Goal: Task Accomplishment & Management: Use online tool/utility

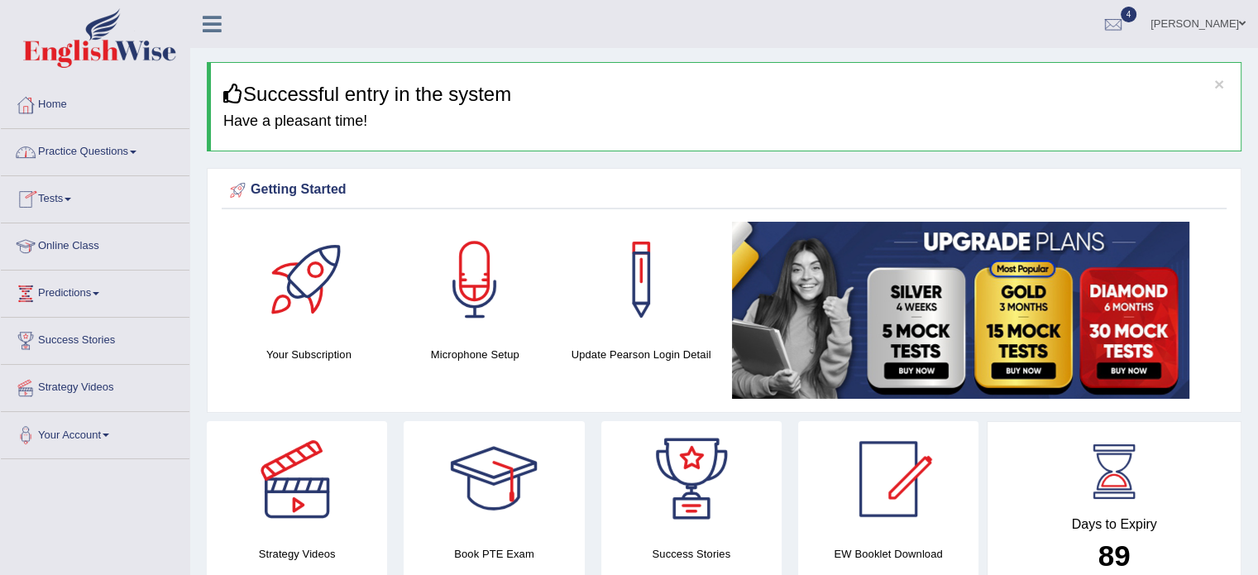
click at [93, 148] on link "Practice Questions" at bounding box center [95, 149] width 189 height 41
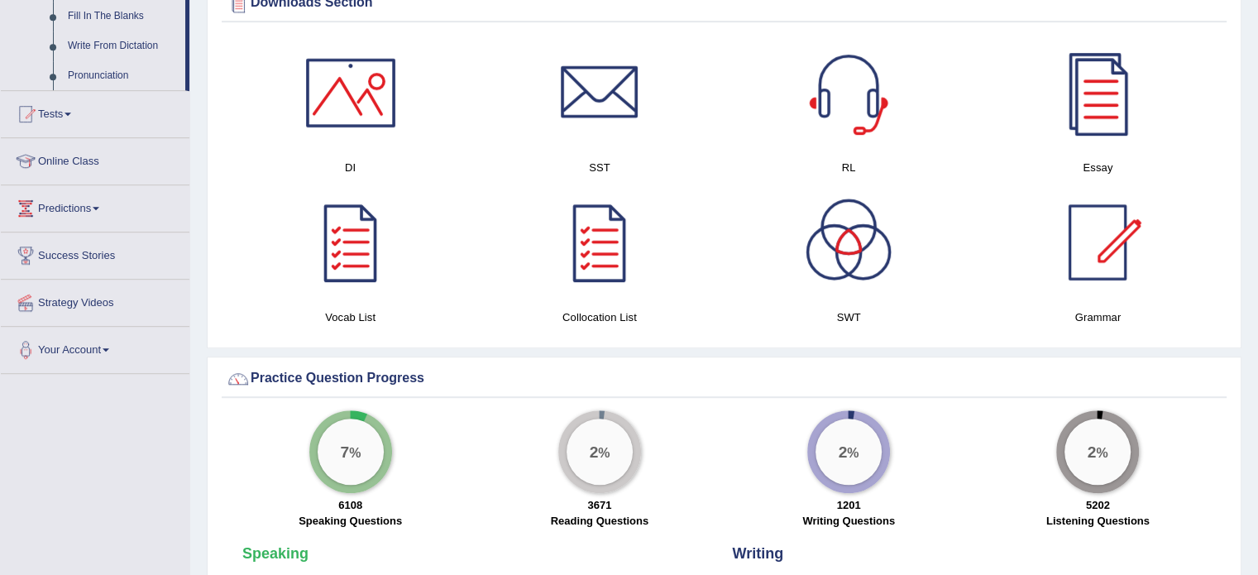
scroll to position [945, 0]
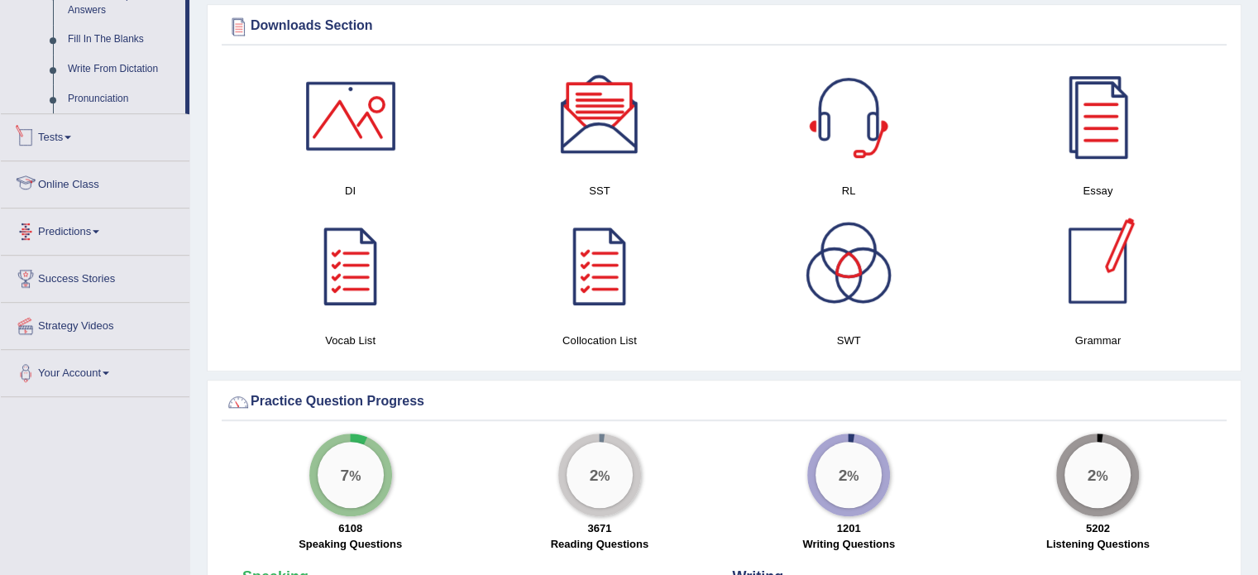
click at [73, 141] on link "Tests" at bounding box center [95, 134] width 189 height 41
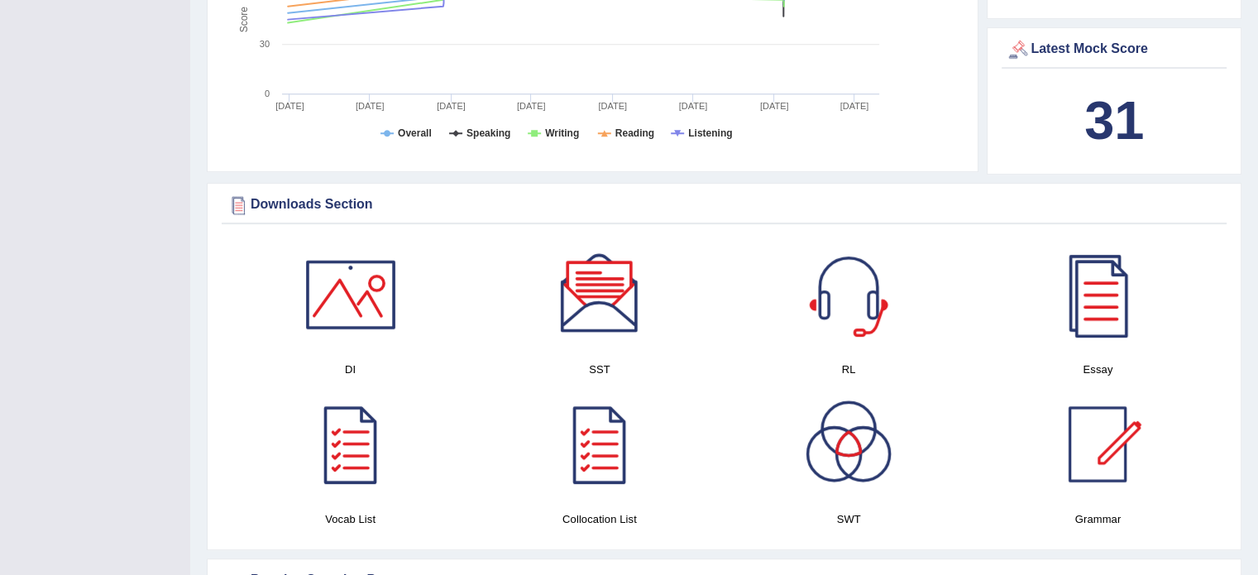
scroll to position [783, 0]
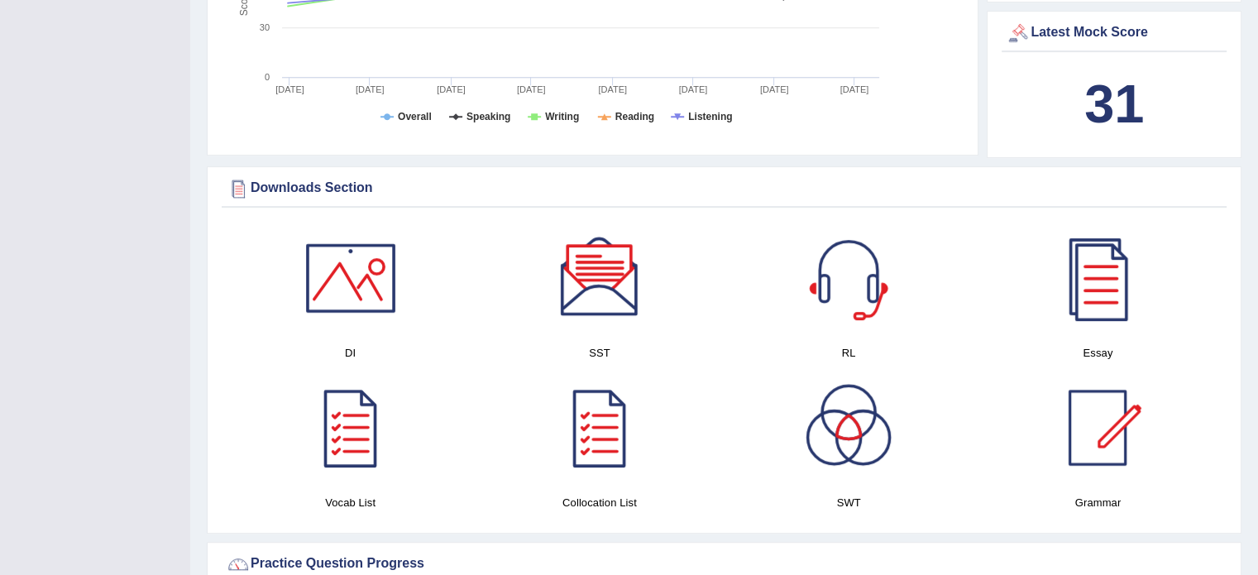
click at [1139, 85] on b "31" at bounding box center [1114, 104] width 60 height 60
drag, startPoint x: 1139, startPoint y: 85, endPoint x: 1269, endPoint y: 197, distance: 171.2
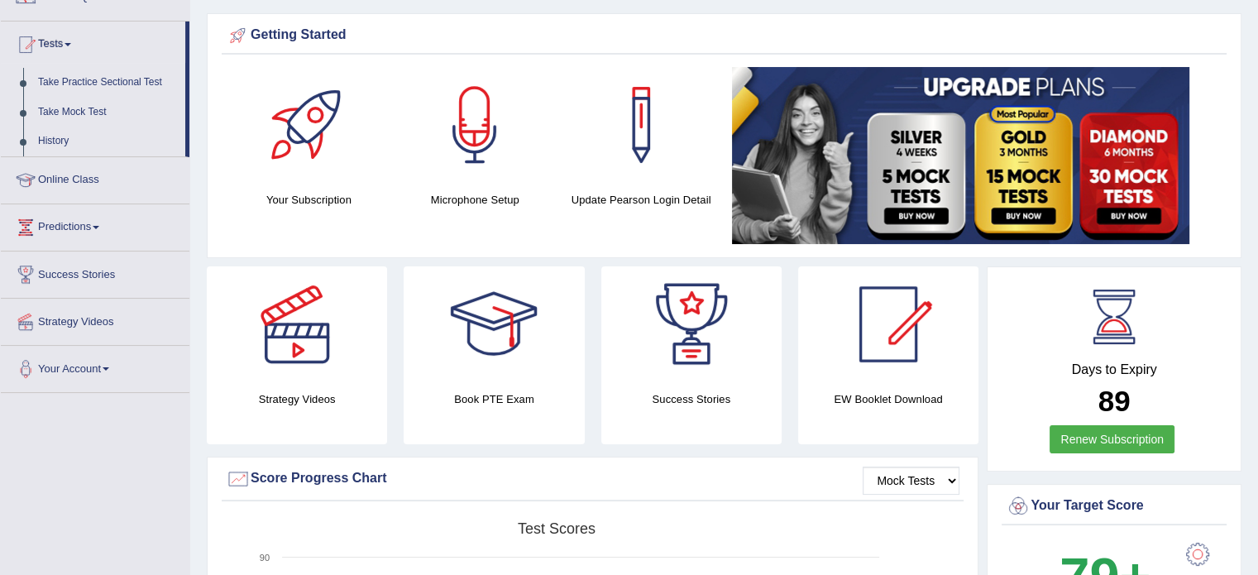
scroll to position [151, 0]
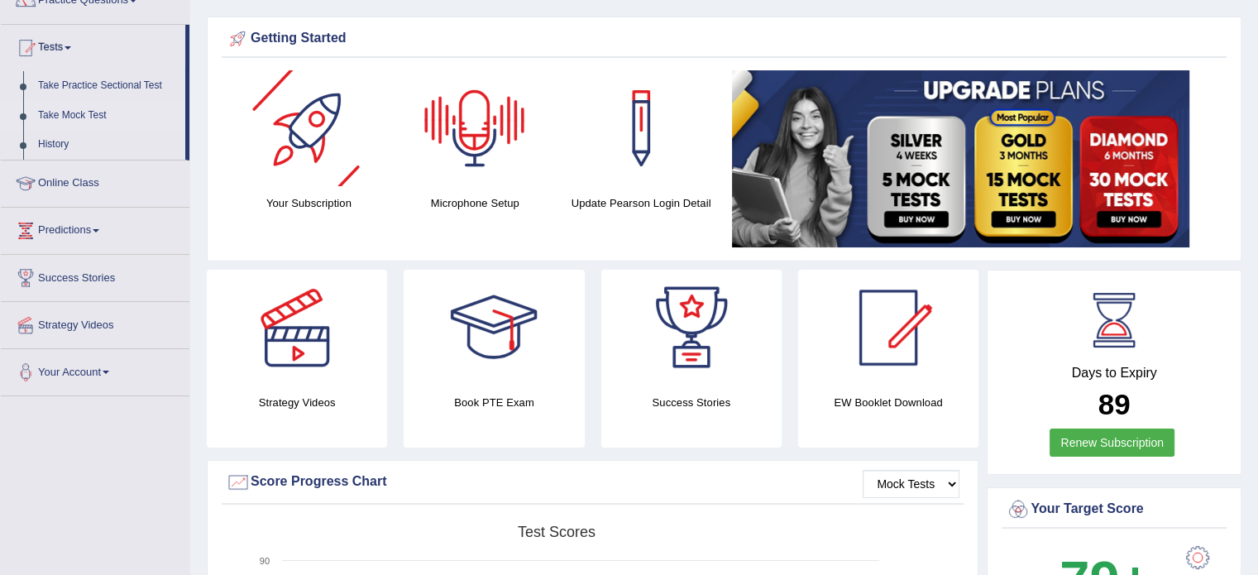
click at [93, 115] on link "Take Mock Test" at bounding box center [108, 116] width 155 height 30
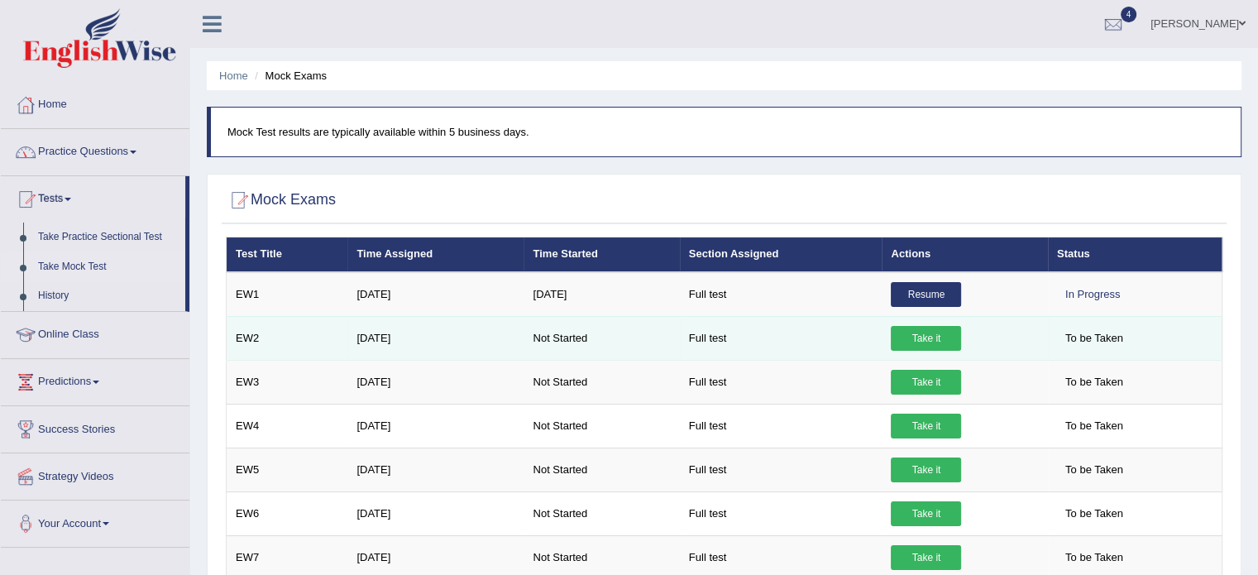
click at [921, 335] on link "Take it" at bounding box center [925, 338] width 70 height 25
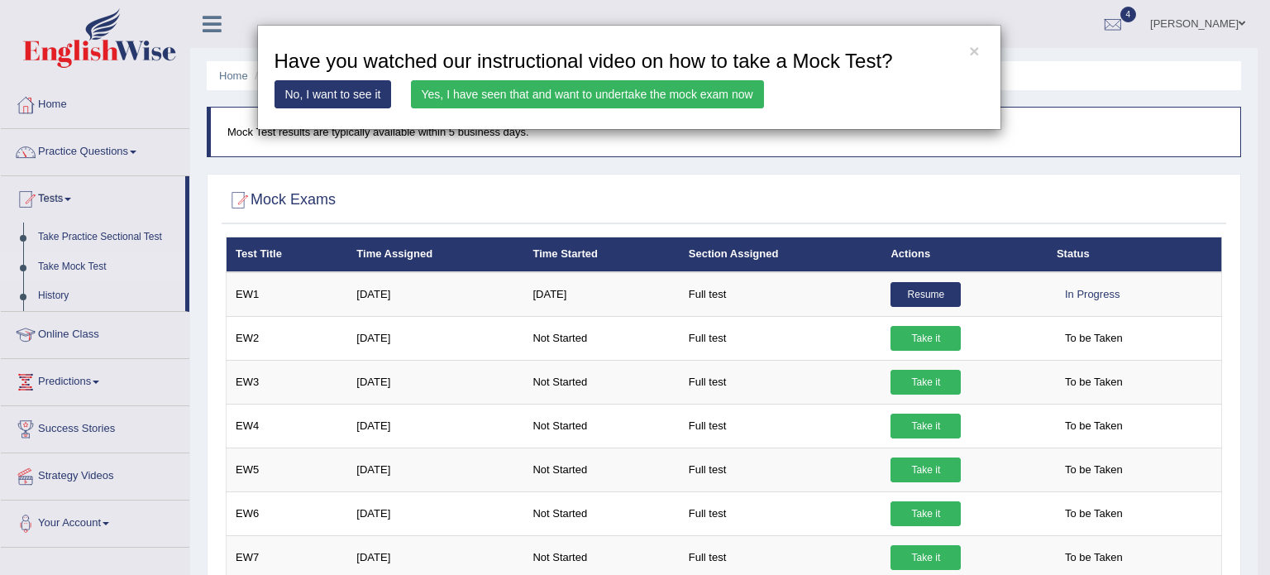
click at [640, 93] on link "Yes, I have seen that and want to undertake the mock exam now" at bounding box center [587, 94] width 353 height 28
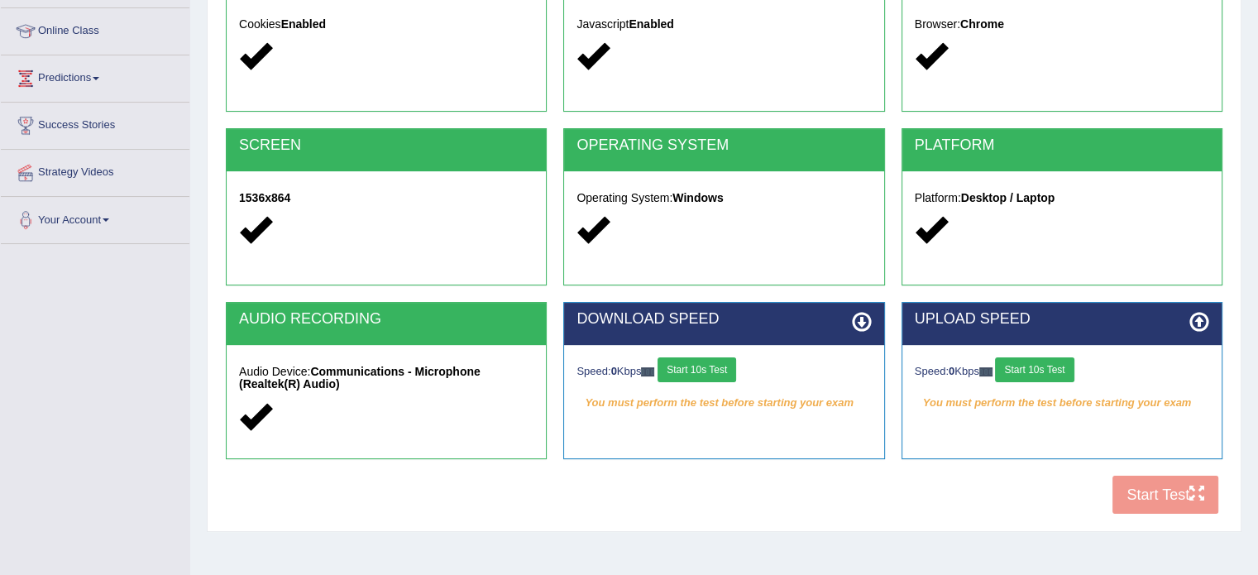
scroll to position [251, 0]
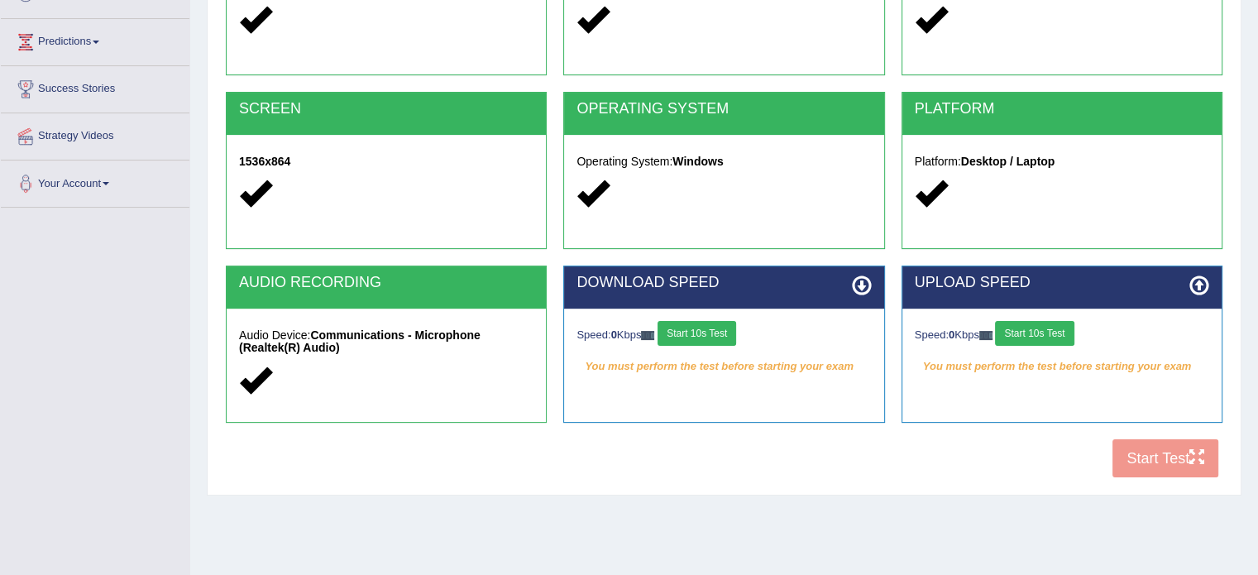
click at [701, 333] on button "Start 10s Test" at bounding box center [696, 333] width 79 height 25
click at [1038, 328] on button "Start 10s Test" at bounding box center [1034, 333] width 79 height 25
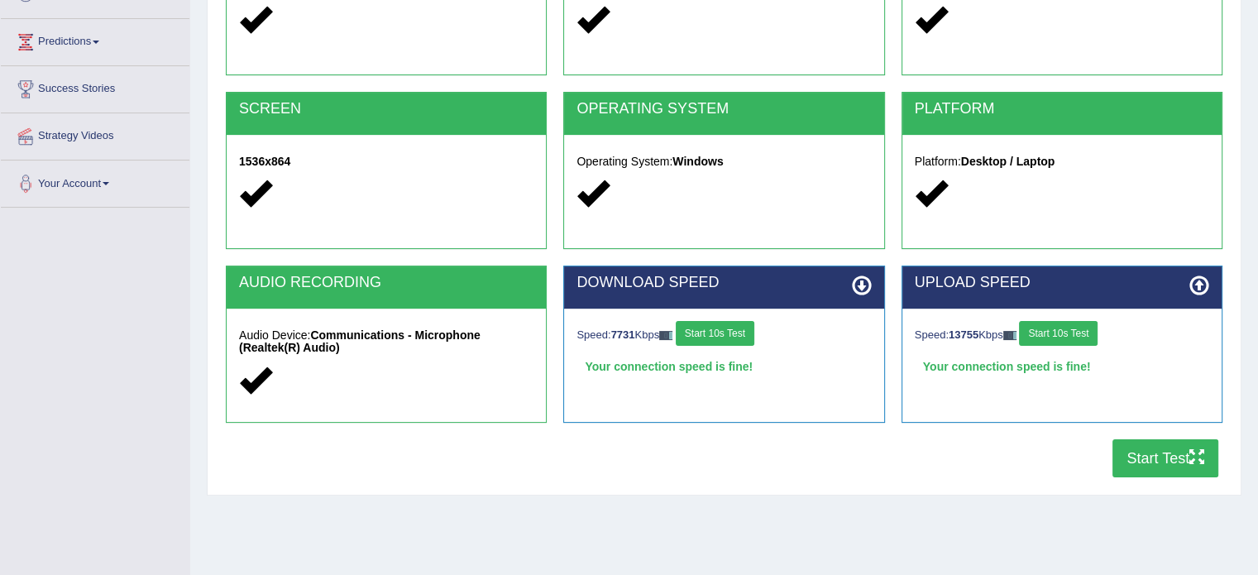
click at [1170, 463] on button "Start Test" at bounding box center [1165, 458] width 106 height 38
